Goal: Transaction & Acquisition: Purchase product/service

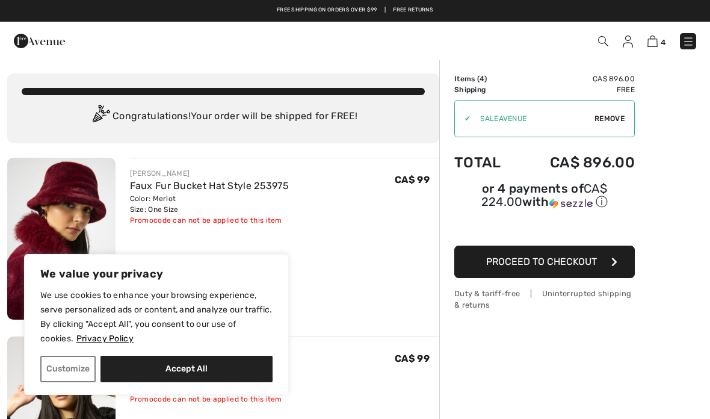
click at [424, 12] on link "Free Returns" at bounding box center [413, 10] width 40 height 8
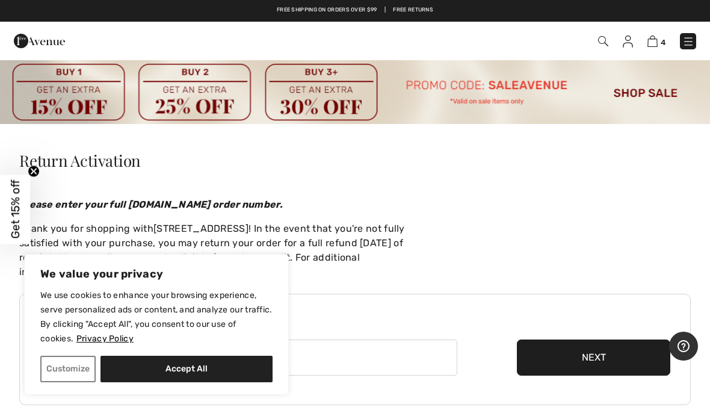
click at [657, 46] on img at bounding box center [653, 41] width 10 height 11
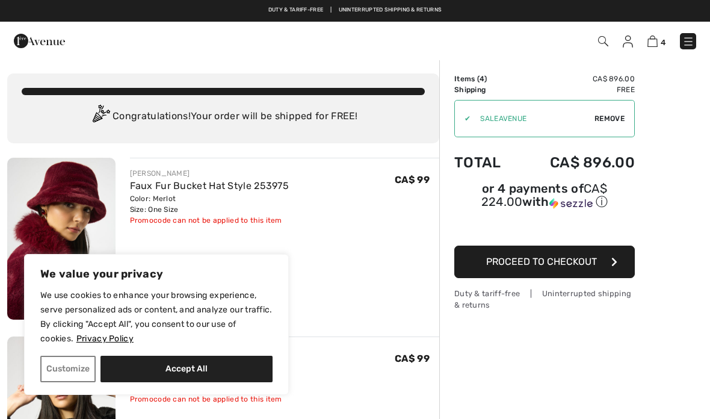
click at [587, 261] on span "Proceed to Checkout" at bounding box center [541, 261] width 111 height 11
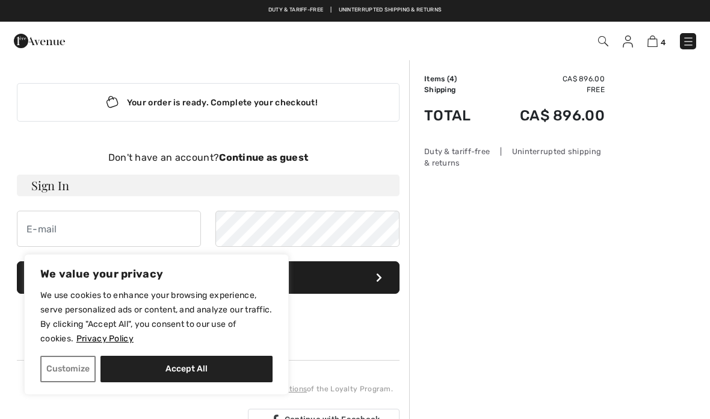
click at [295, 160] on strong "Continue as guest" at bounding box center [263, 157] width 89 height 11
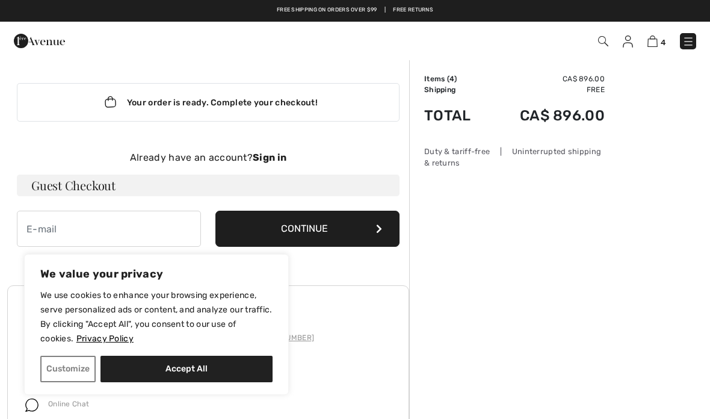
click at [117, 187] on h3 "Guest Checkout" at bounding box center [208, 186] width 383 height 22
click at [119, 235] on input "email" at bounding box center [109, 229] width 184 height 36
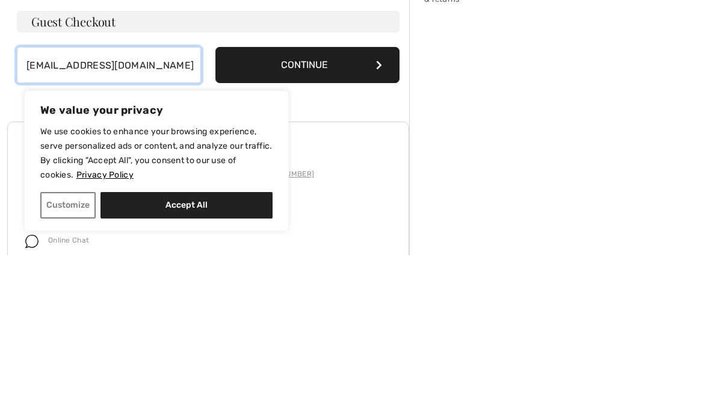
type input "iamfabul@gmail.com"
click at [355, 211] on button "Continue" at bounding box center [307, 229] width 184 height 36
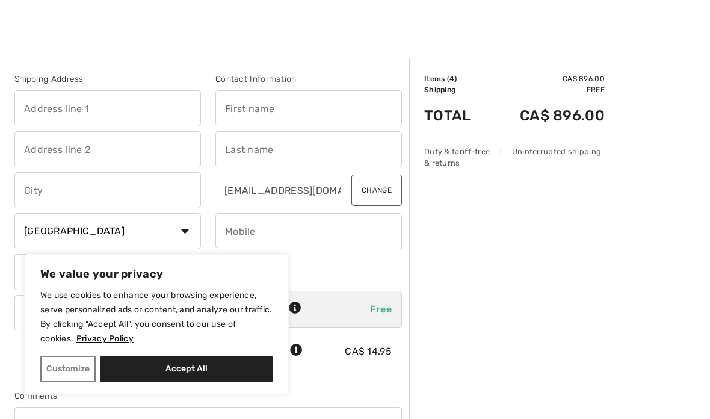
scroll to position [8, 0]
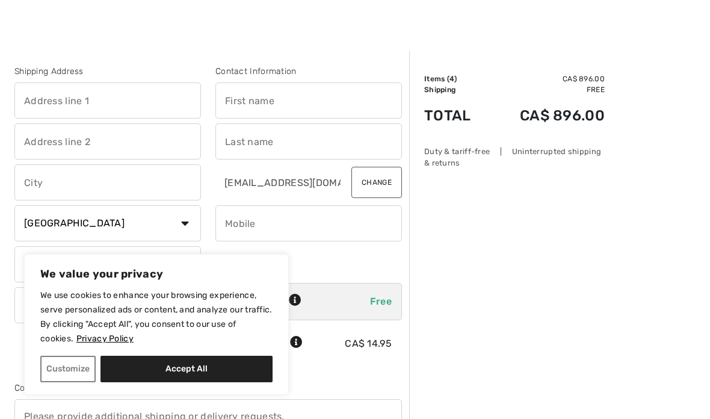
click at [129, 100] on input "text" at bounding box center [107, 100] width 187 height 36
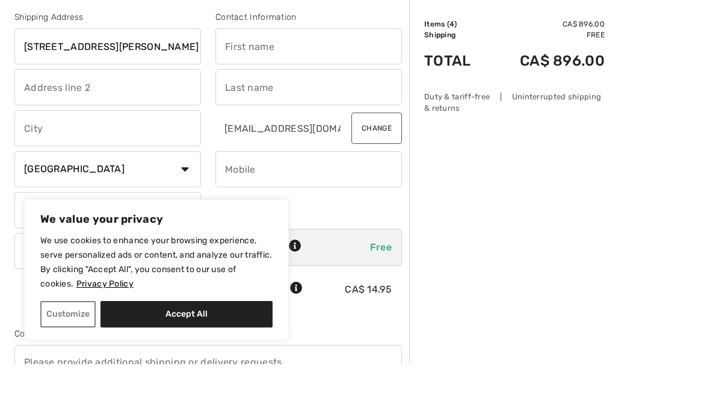
type input "350 St. George street suite 207"
click at [173, 165] on input "text" at bounding box center [107, 183] width 187 height 36
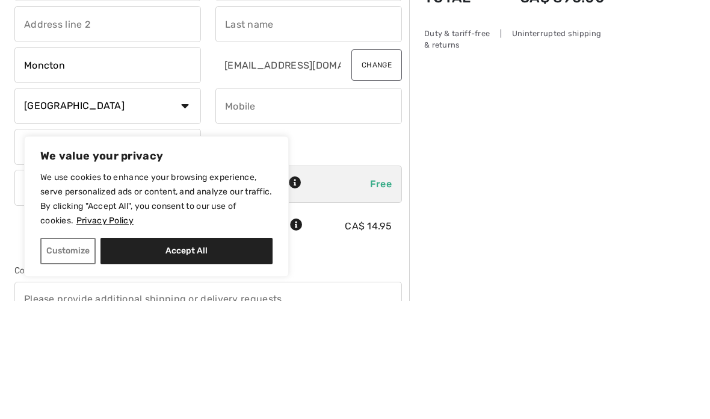
type input "Moncton"
click at [192, 247] on select "State/Province Alberta British Columbia Manitoba New Brunswick Newfoundland and…" at bounding box center [107, 265] width 187 height 36
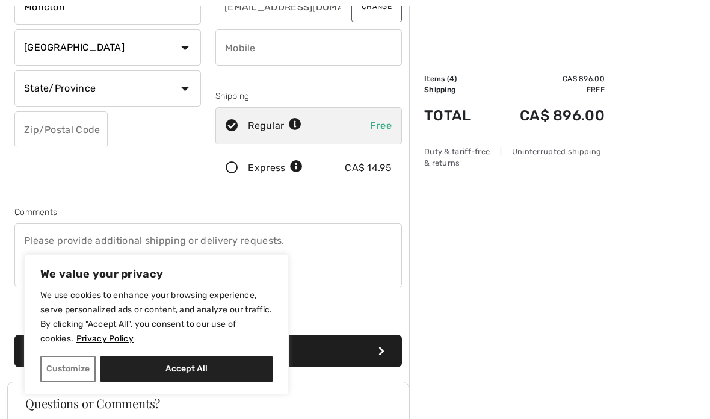
select select "NB"
click at [91, 138] on input "text" at bounding box center [60, 129] width 93 height 36
type input "E1C1X1"
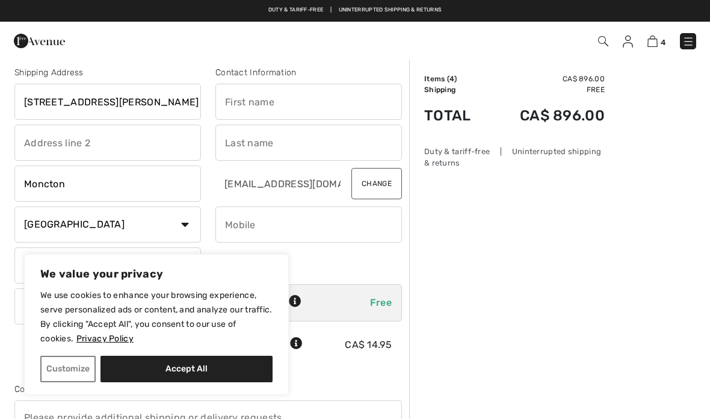
click at [286, 106] on input "text" at bounding box center [308, 102] width 187 height 36
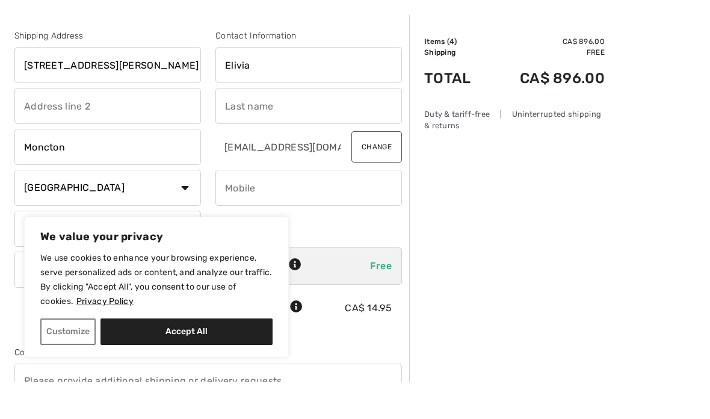
type input "Elivia"
click at [288, 125] on input "text" at bounding box center [308, 143] width 187 height 36
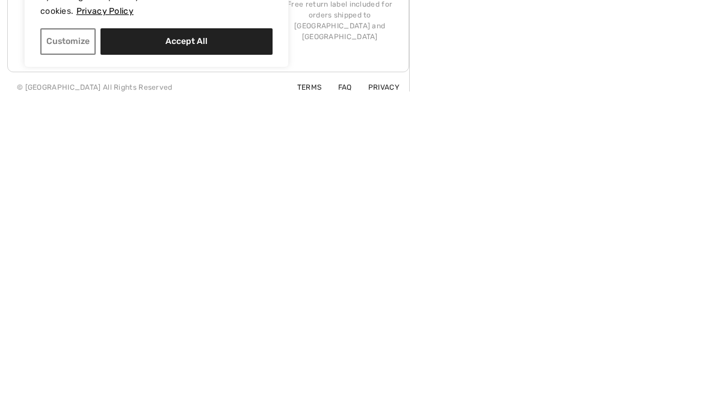
scroll to position [412, 0]
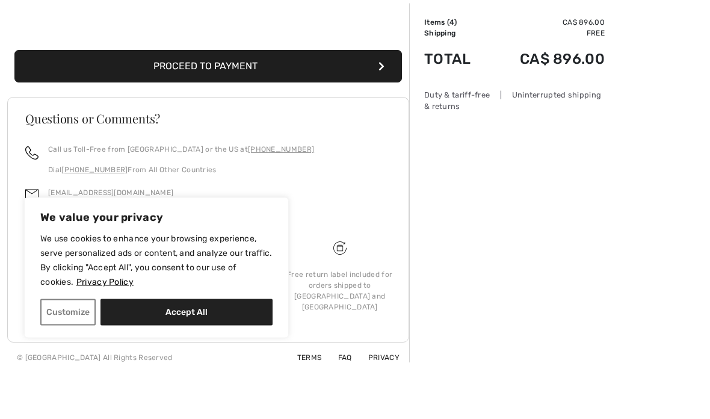
type input "Morrison"
click at [261, 107] on button "Proceed to Payment" at bounding box center [208, 123] width 388 height 32
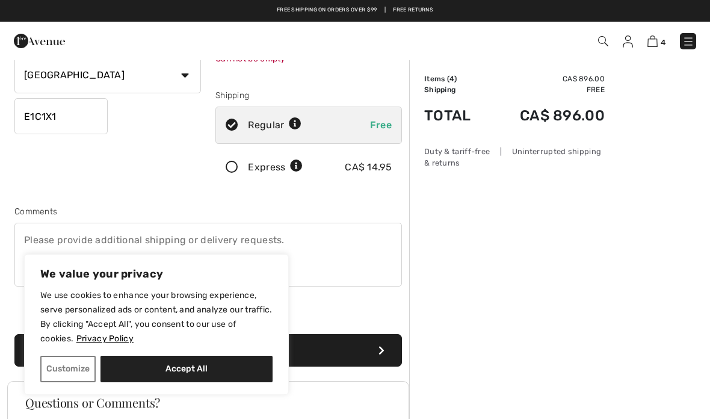
scroll to position [127, 0]
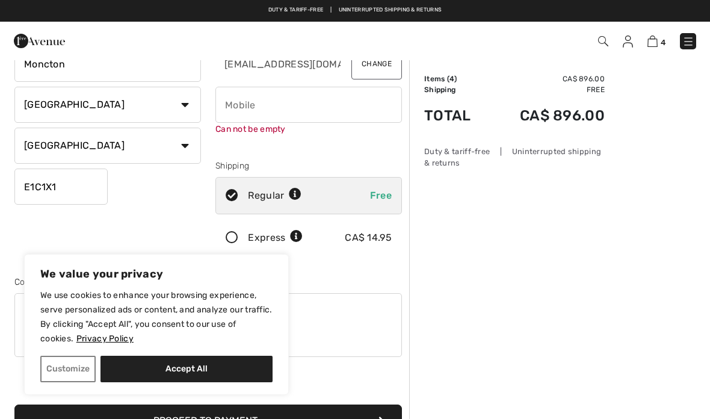
click at [250, 105] on input "phone" at bounding box center [308, 105] width 187 height 36
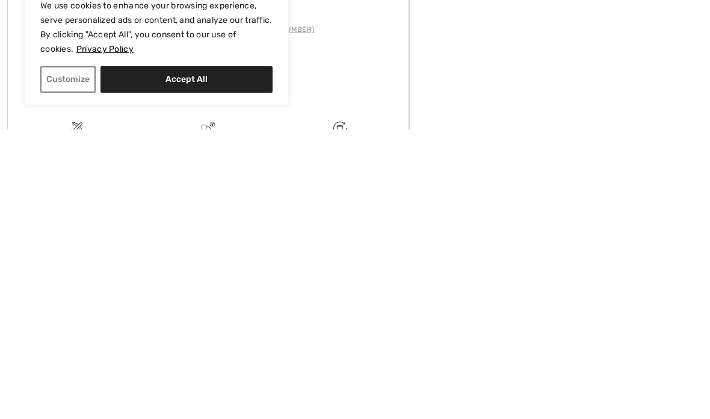
scroll to position [312, 0]
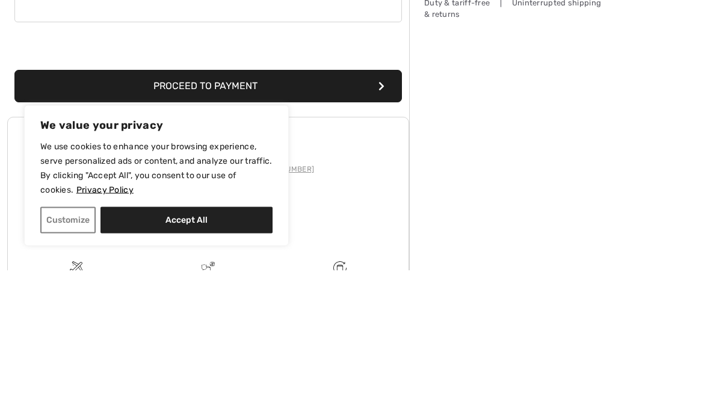
type input "15068591011"
click at [328, 219] on button "Proceed to Payment" at bounding box center [208, 235] width 388 height 32
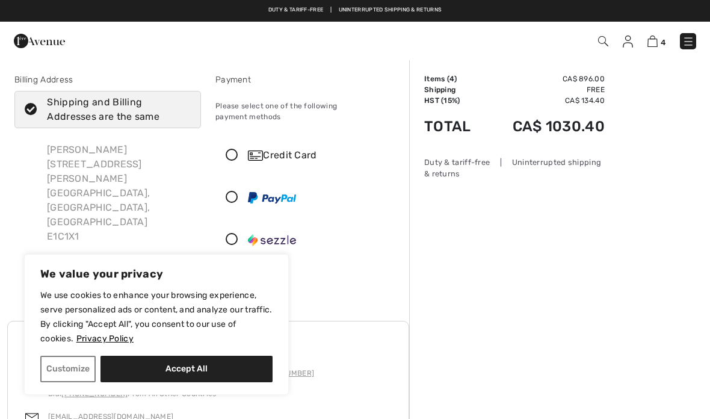
click at [407, 9] on link "Duty & tariff-free | Uninterrupted shipping & returns" at bounding box center [354, 10] width 173 height 6
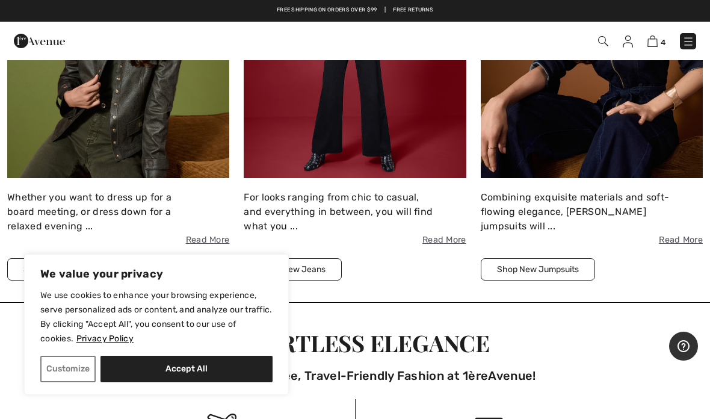
scroll to position [1521, 0]
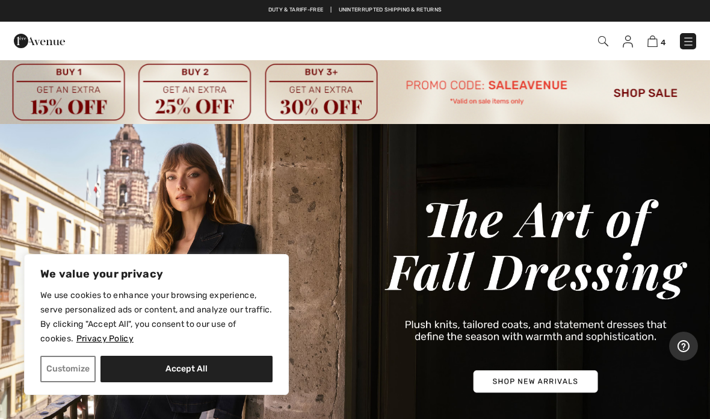
click at [657, 44] on img at bounding box center [653, 41] width 10 height 11
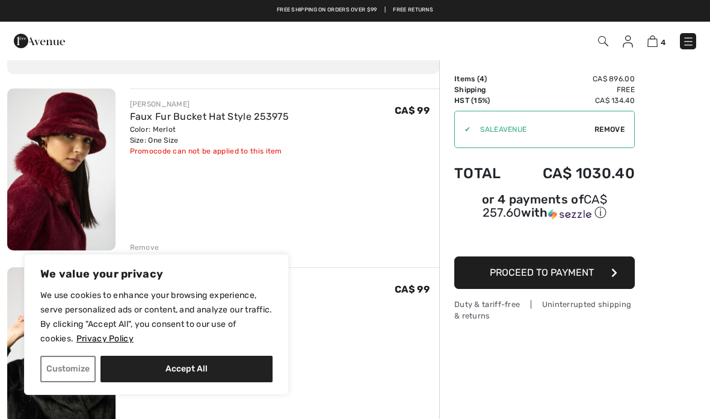
scroll to position [55, 0]
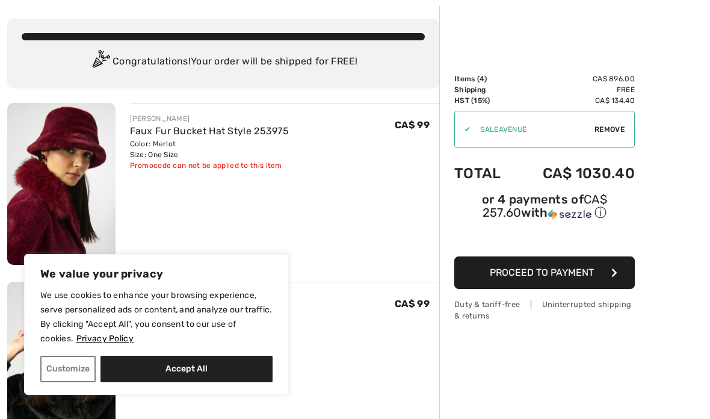
click at [563, 276] on span "Proceed to Payment" at bounding box center [542, 272] width 104 height 11
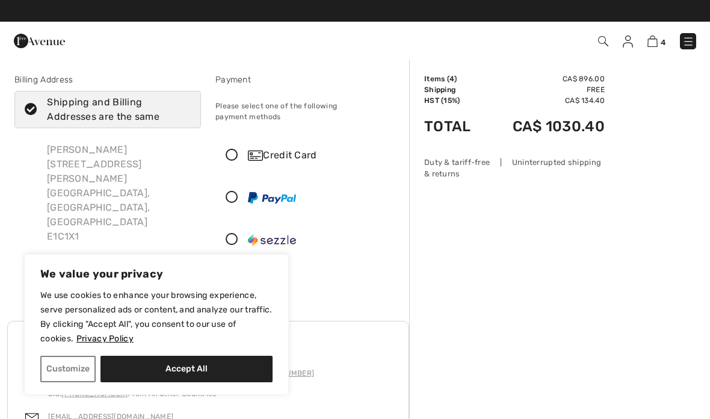
click at [32, 110] on icon at bounding box center [31, 110] width 32 height 13
click at [183, 110] on input "Shipping and Billing Addresses are the same" at bounding box center [187, 109] width 8 height 36
checkbox input "false"
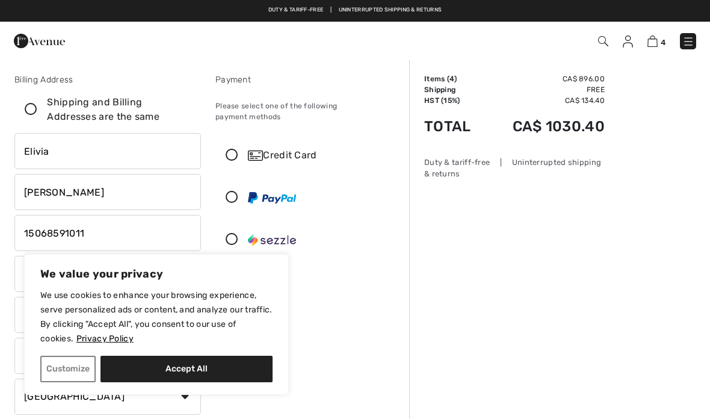
click at [269, 149] on div "Credit Card" at bounding box center [321, 155] width 146 height 14
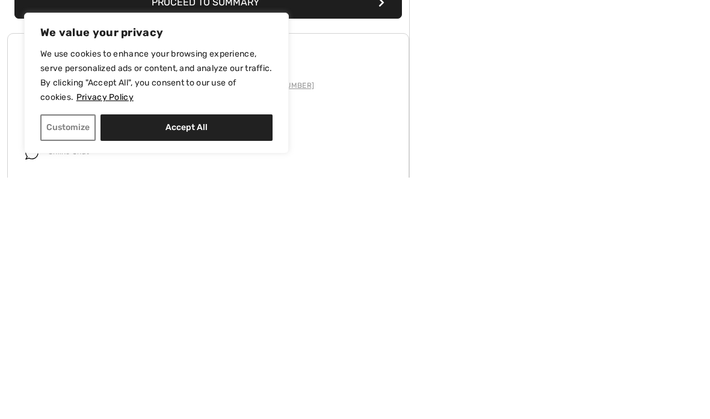
scroll to position [318, 0]
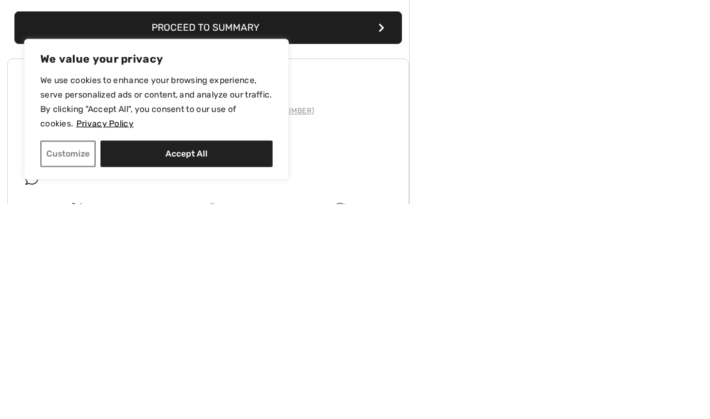
click at [359, 227] on button "Proceed to Summary" at bounding box center [208, 243] width 388 height 32
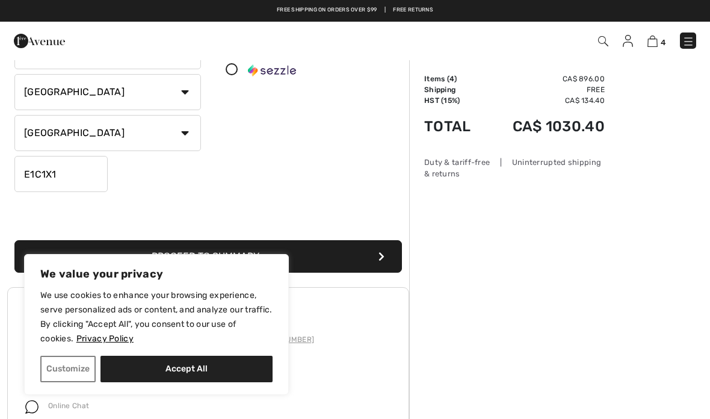
scroll to position [193, 0]
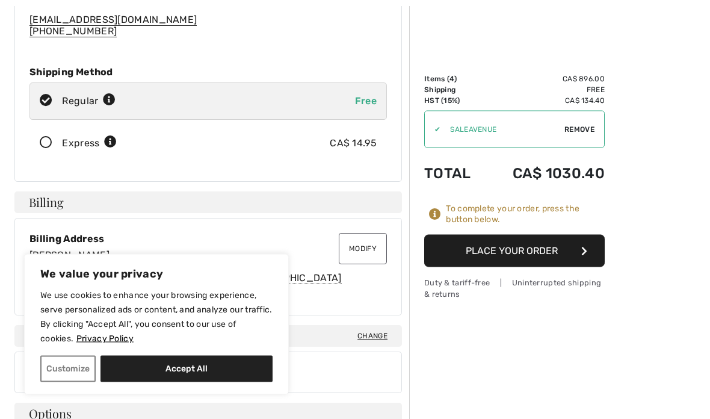
scroll to position [170, 0]
click at [363, 251] on button "Modify" at bounding box center [363, 248] width 48 height 31
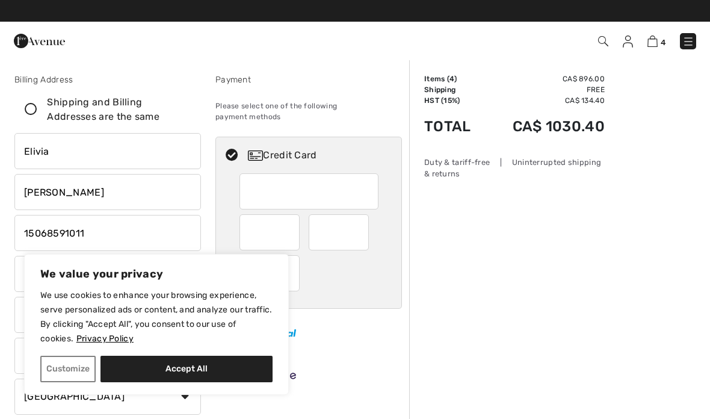
click at [82, 193] on input "Morrison" at bounding box center [107, 192] width 187 height 36
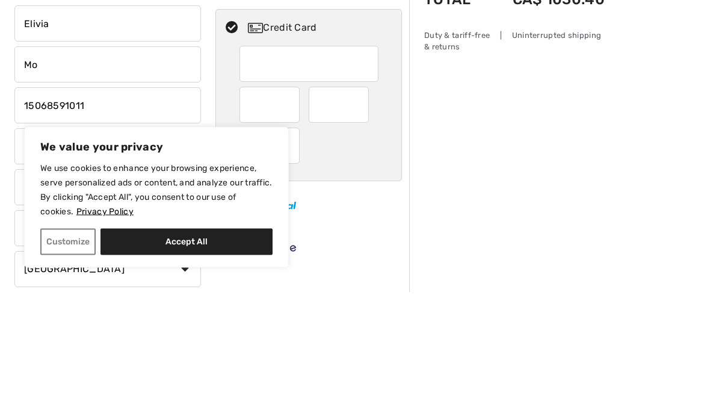
type input "M"
type input "Instrum"
click at [118, 215] on input "phone" at bounding box center [107, 233] width 187 height 36
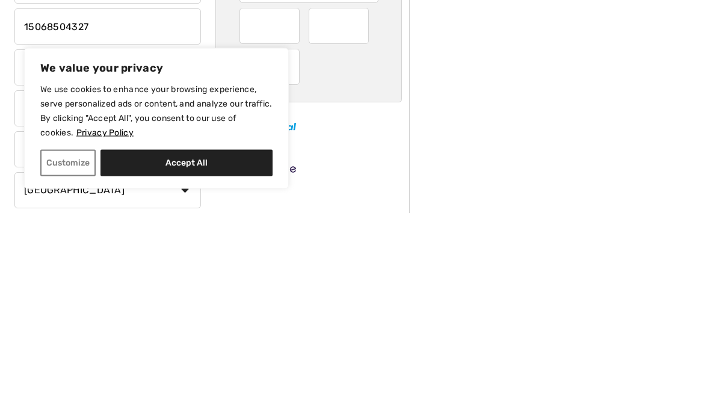
type input "15068504327"
click at [187, 256] on input "350 St. George Street Suite 207" at bounding box center [107, 274] width 187 height 36
type input "350"
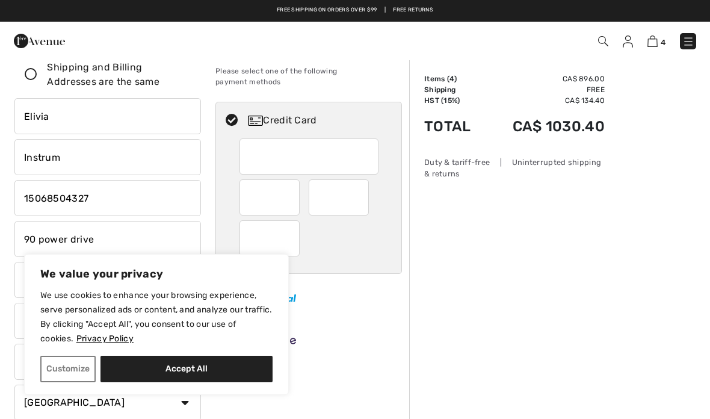
scroll to position [29, 0]
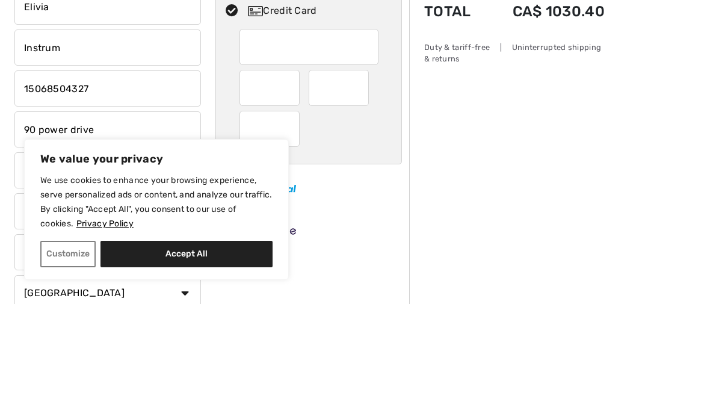
type input "90 power drive"
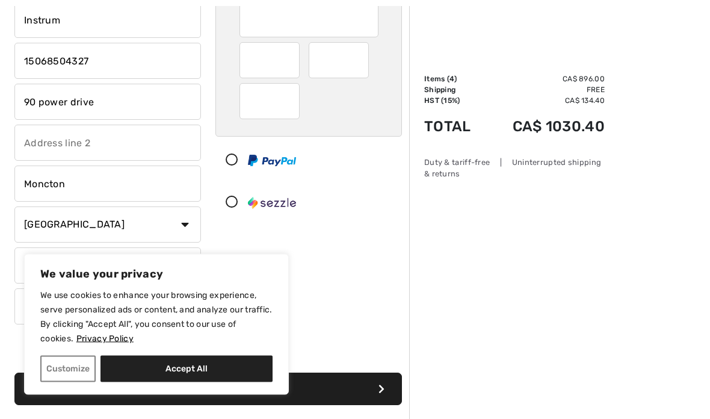
scroll to position [172, 0]
click at [158, 185] on input "Moncton" at bounding box center [107, 183] width 187 height 36
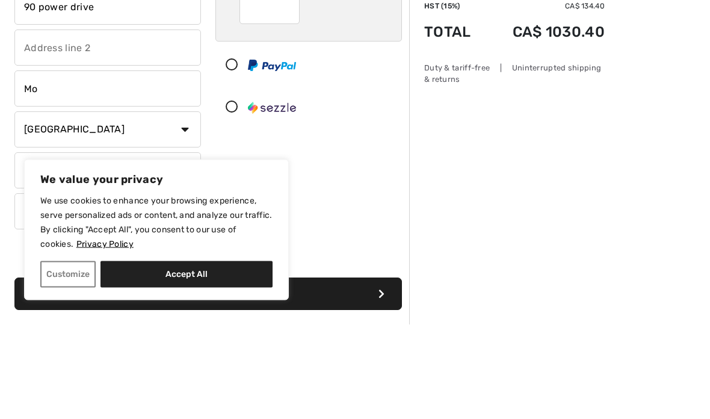
type input "M"
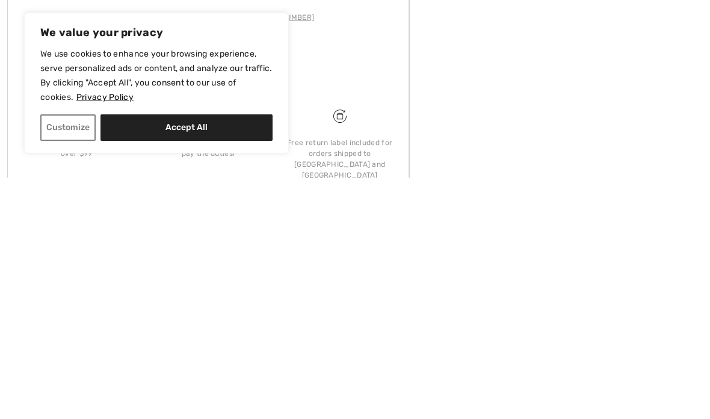
scroll to position [387, 0]
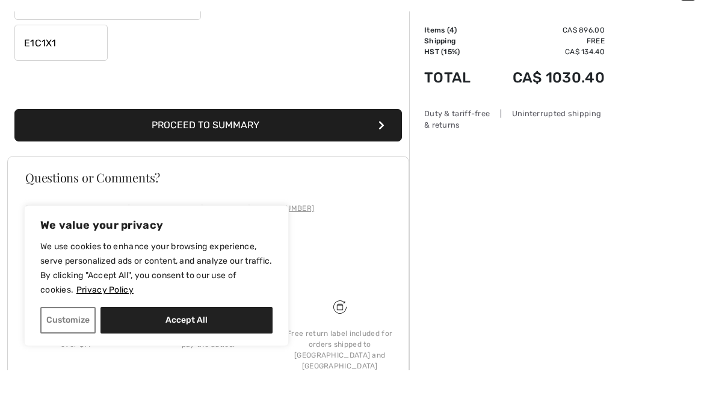
type input "Lower coverdale"
click at [78, 73] on input "E1C1X1" at bounding box center [60, 91] width 93 height 36
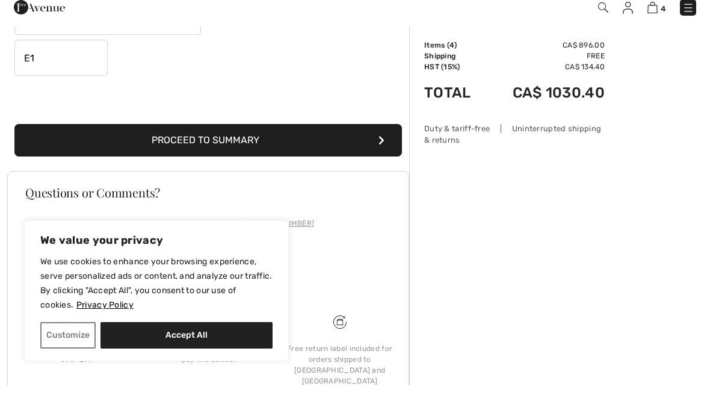
type input "E"
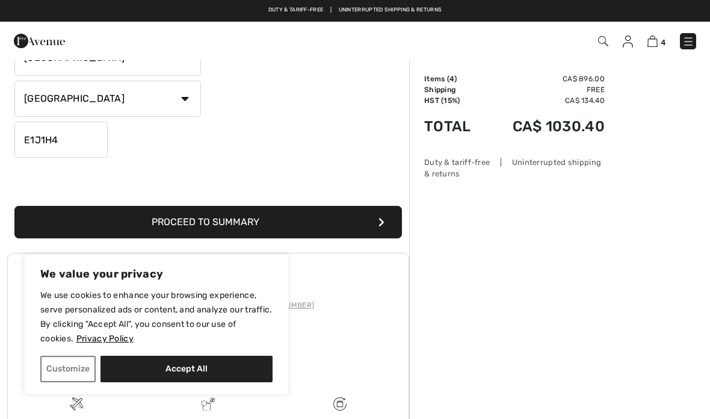
scroll to position [329, 0]
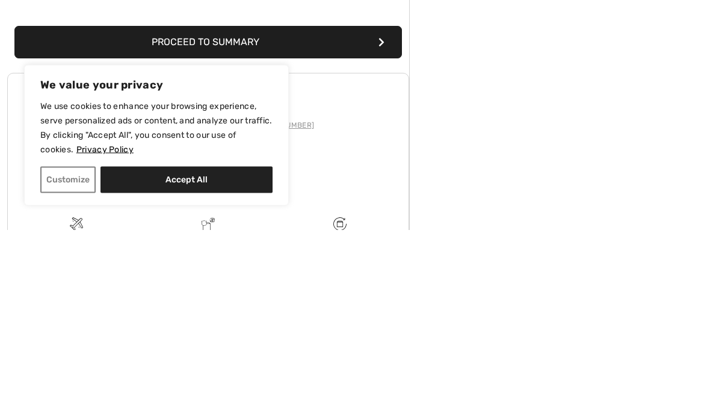
type input "E1J1H4"
click at [313, 215] on button "Proceed to Summary" at bounding box center [208, 231] width 388 height 32
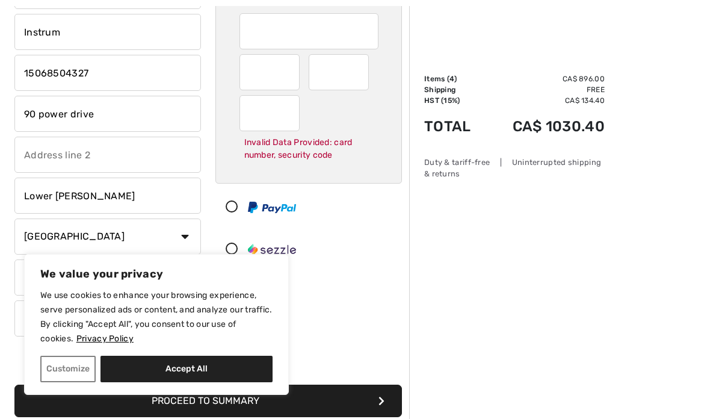
scroll to position [159, 0]
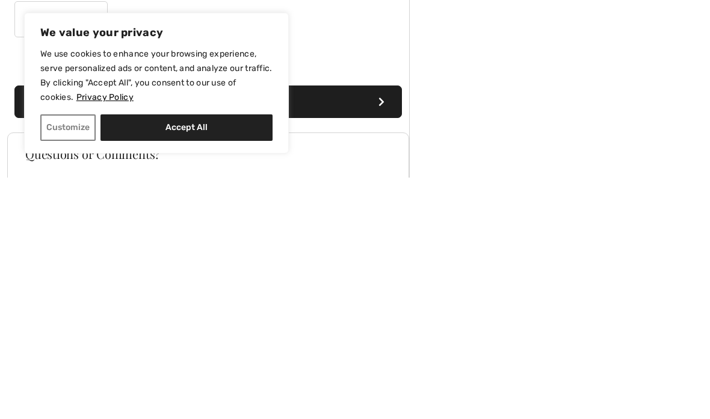
click at [367, 327] on button "Proceed to Summary" at bounding box center [208, 343] width 388 height 32
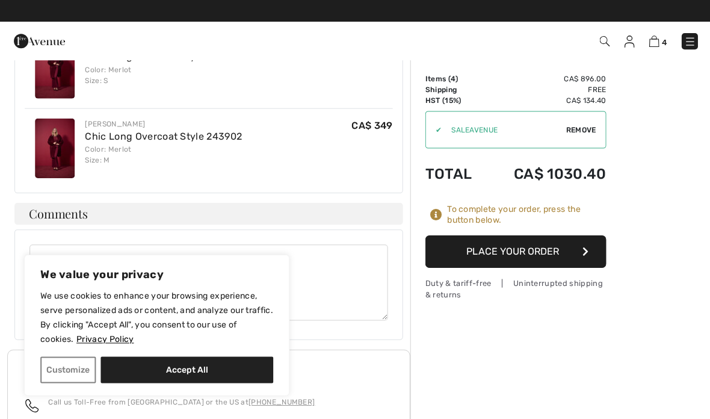
scroll to position [1233, 0]
click at [548, 255] on button "Place Your Order" at bounding box center [514, 251] width 181 height 32
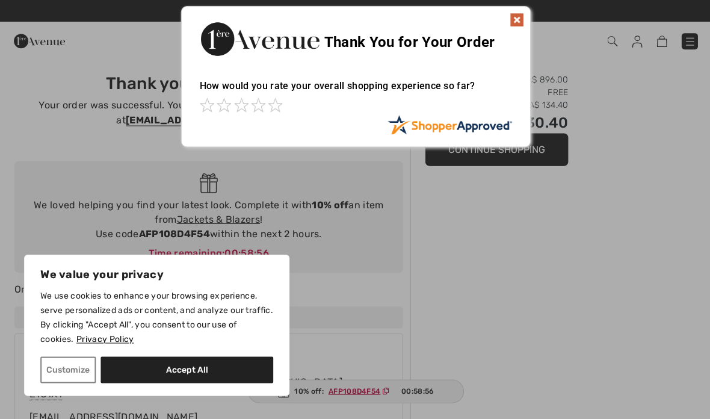
click at [517, 23] on img at bounding box center [516, 20] width 14 height 14
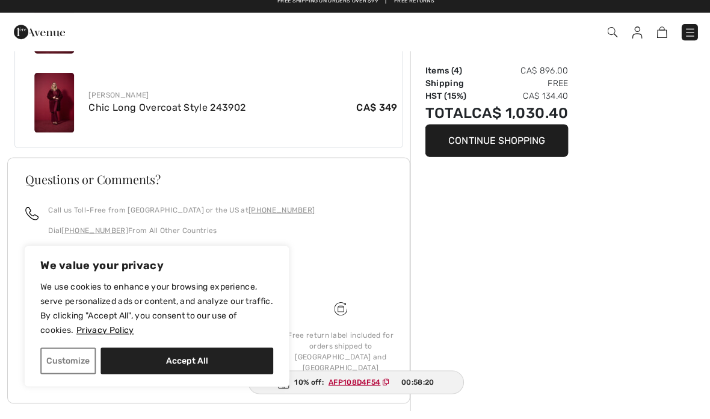
scroll to position [869, 0]
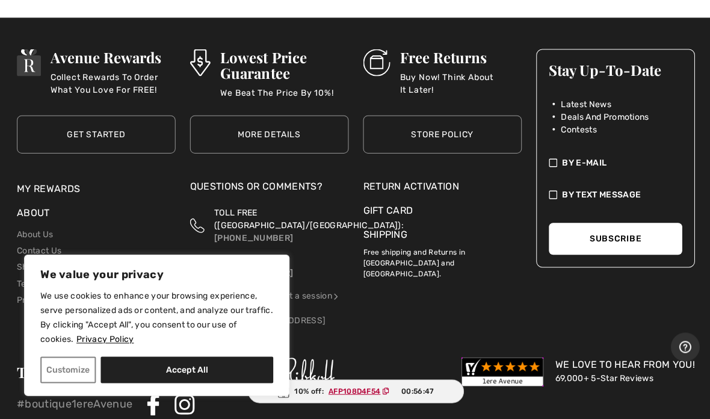
scroll to position [3847, 0]
